Goal: Communication & Community: Answer question/provide support

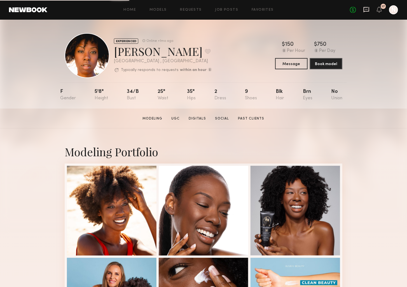
click at [366, 11] on icon at bounding box center [367, 9] width 6 height 5
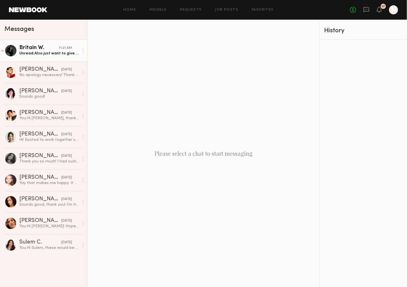
click at [48, 53] on div "Unread: Also just want to give you guys a heads up that my hair is longer at th…" at bounding box center [49, 53] width 60 height 5
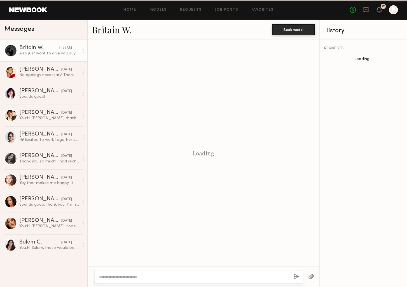
scroll to position [463, 0]
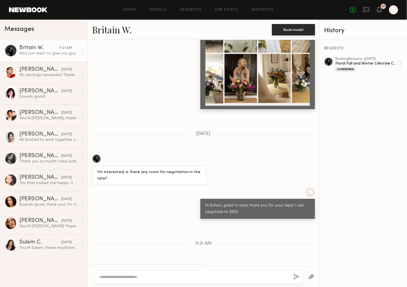
click at [156, 275] on textarea at bounding box center [194, 277] width 190 height 6
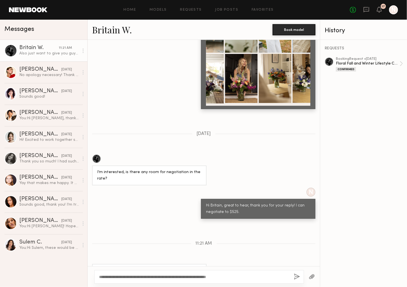
type textarea "**********"
click at [298, 277] on button "button" at bounding box center [297, 276] width 6 height 7
